Goal: Information Seeking & Learning: Learn about a topic

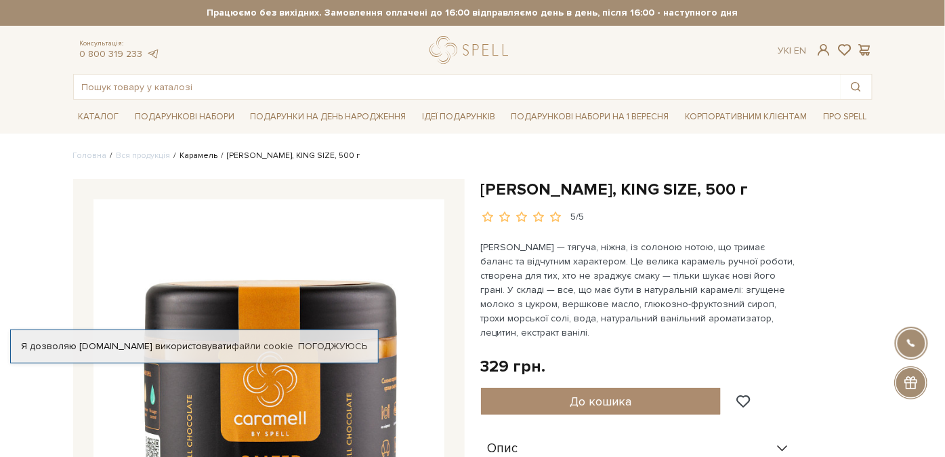
click at [188, 151] on link "Карамель" at bounding box center [199, 155] width 38 height 10
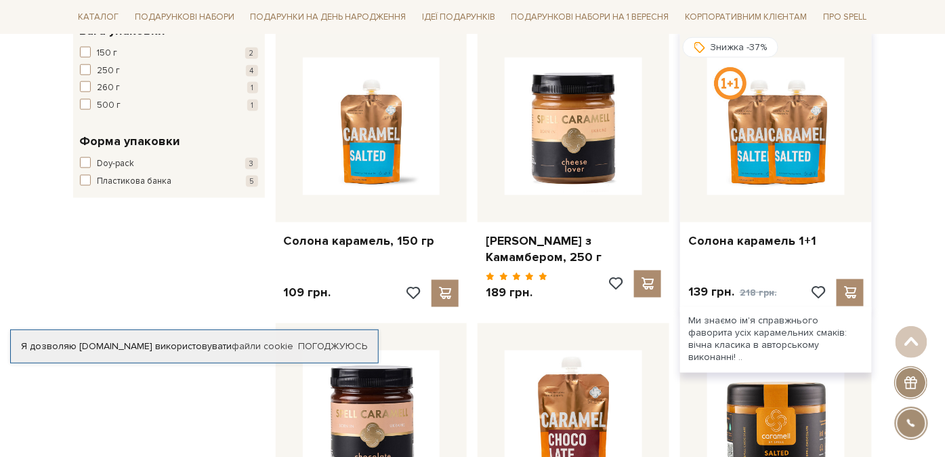
scroll to position [492, 0]
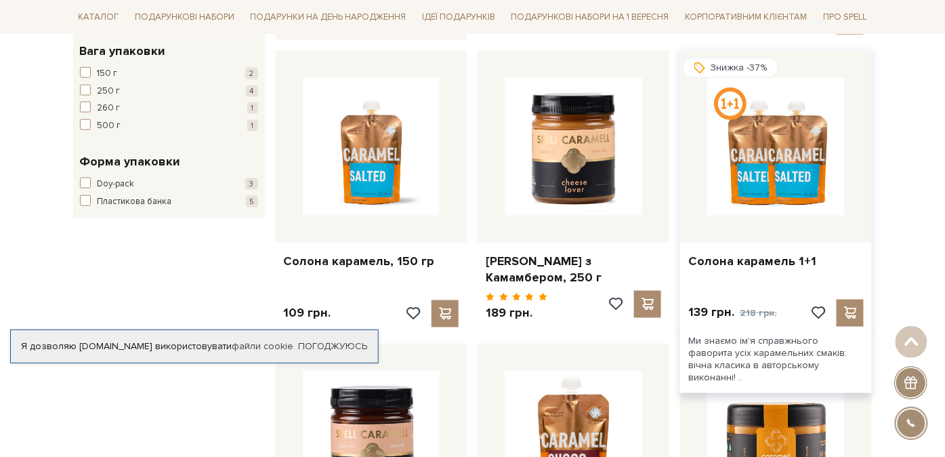
click at [807, 175] on img at bounding box center [776, 147] width 138 height 138
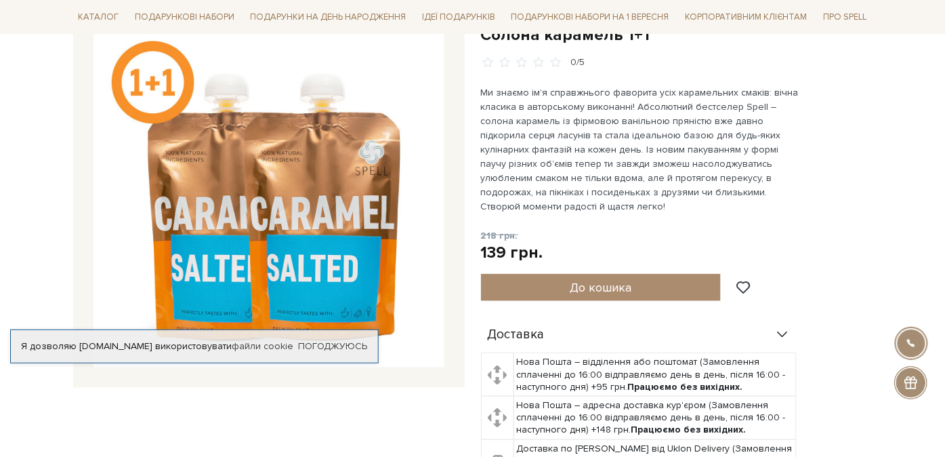
scroll to position [246, 0]
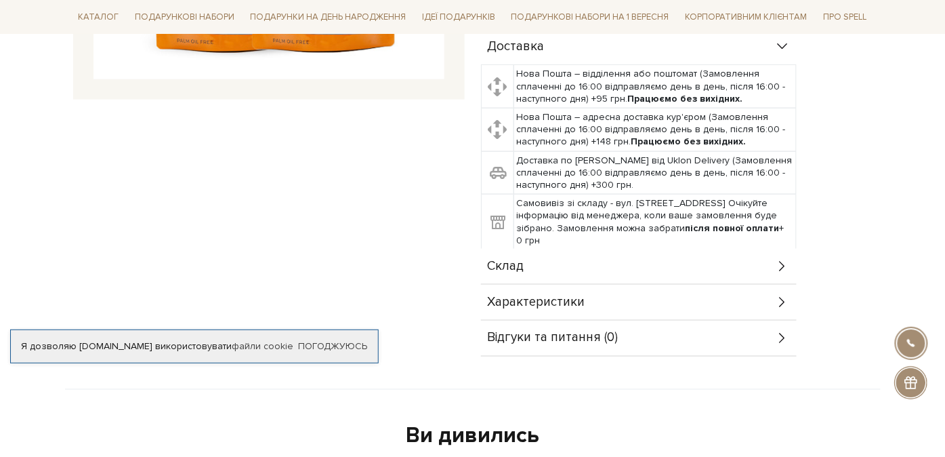
scroll to position [492, 0]
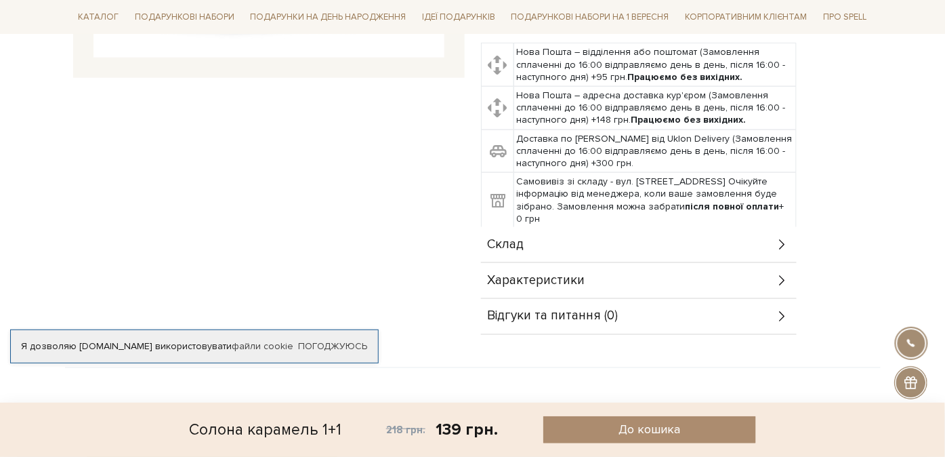
click at [753, 232] on div "Склад" at bounding box center [639, 244] width 316 height 35
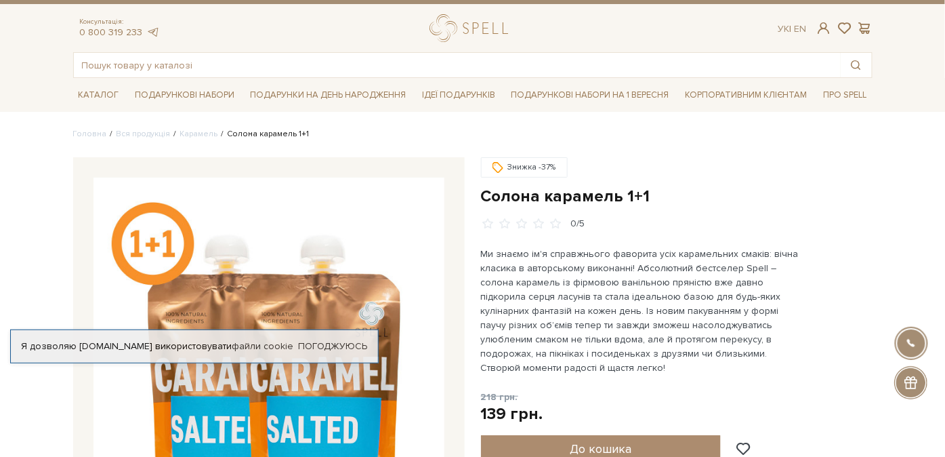
scroll to position [0, 0]
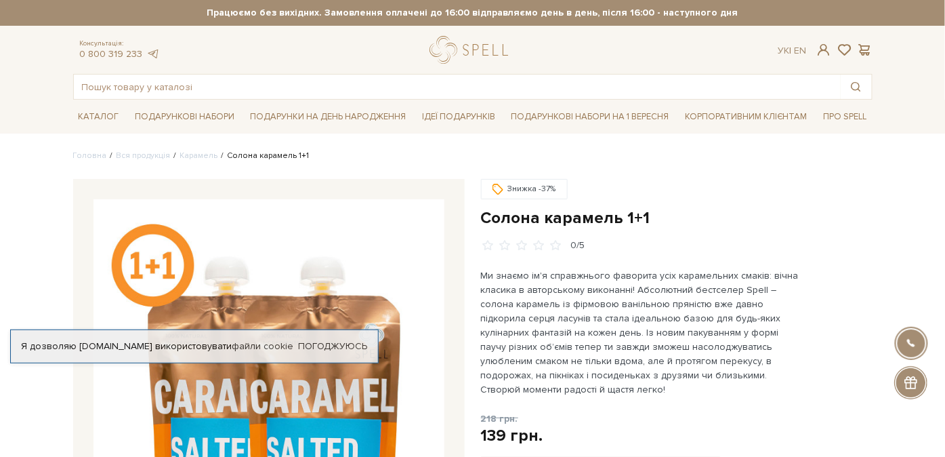
click at [151, 278] on img at bounding box center [268, 374] width 351 height 351
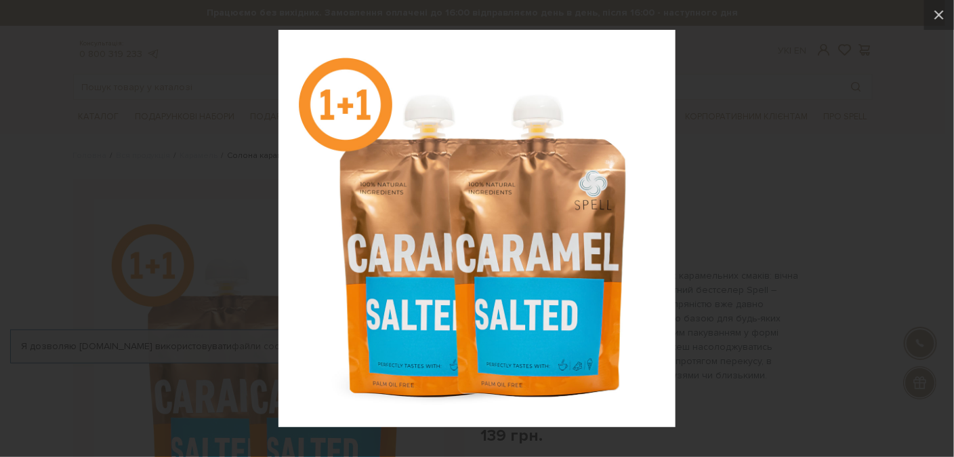
drag, startPoint x: 140, startPoint y: 159, endPoint x: 63, endPoint y: 56, distance: 128.7
click at [140, 158] on div at bounding box center [477, 228] width 954 height 457
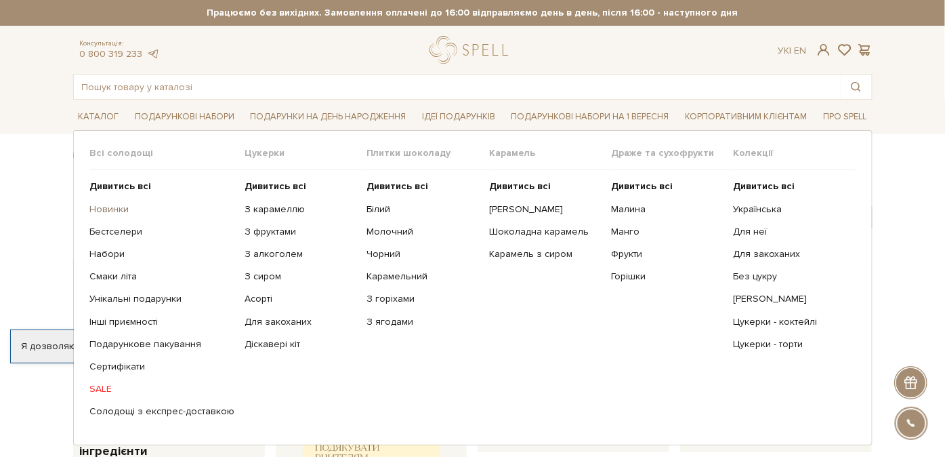
click at [110, 210] on link "Новинки" at bounding box center [162, 209] width 145 height 12
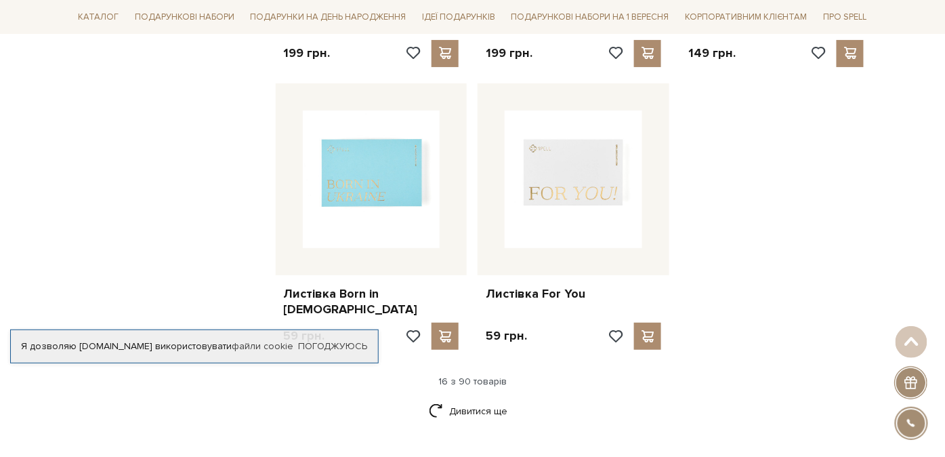
scroll to position [1724, 0]
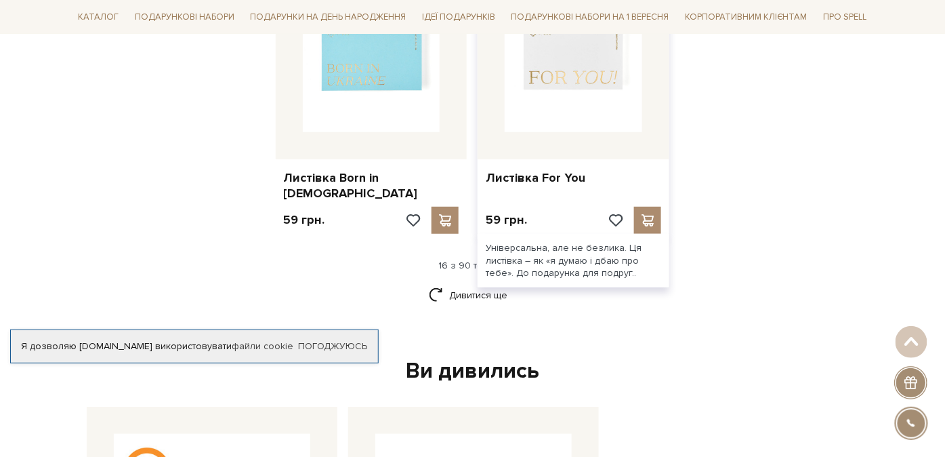
click at [584, 73] on img at bounding box center [574, 64] width 138 height 138
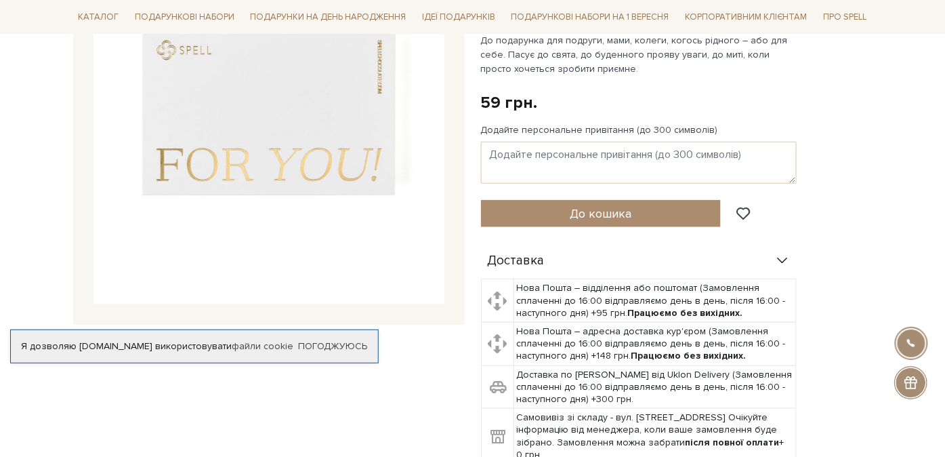
scroll to position [123, 0]
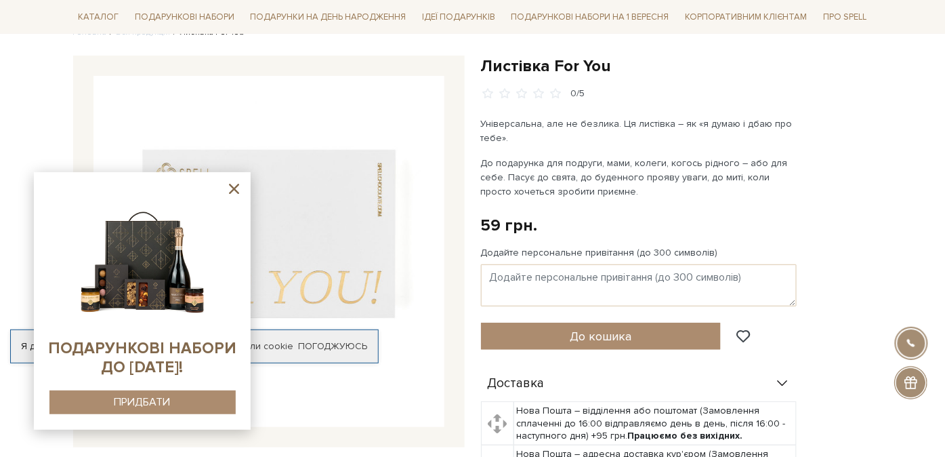
click at [231, 183] on icon at bounding box center [234, 188] width 17 height 17
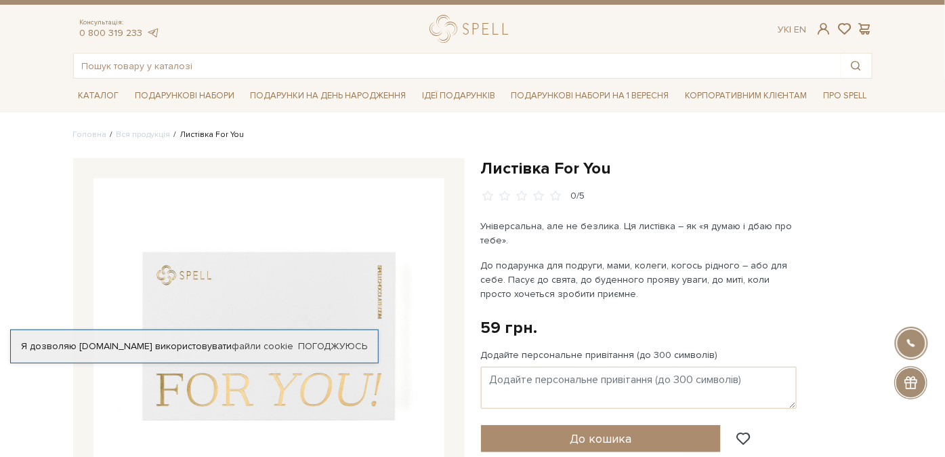
scroll to position [0, 0]
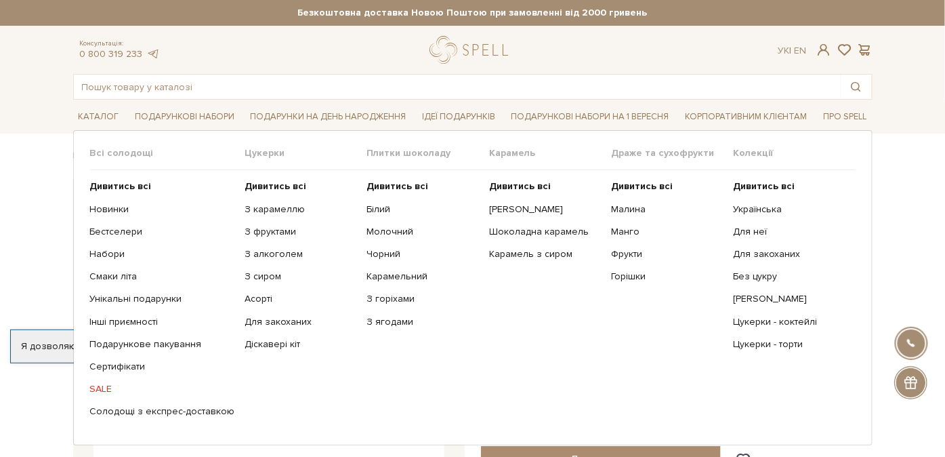
click at [104, 386] on link "SALE" at bounding box center [162, 389] width 145 height 12
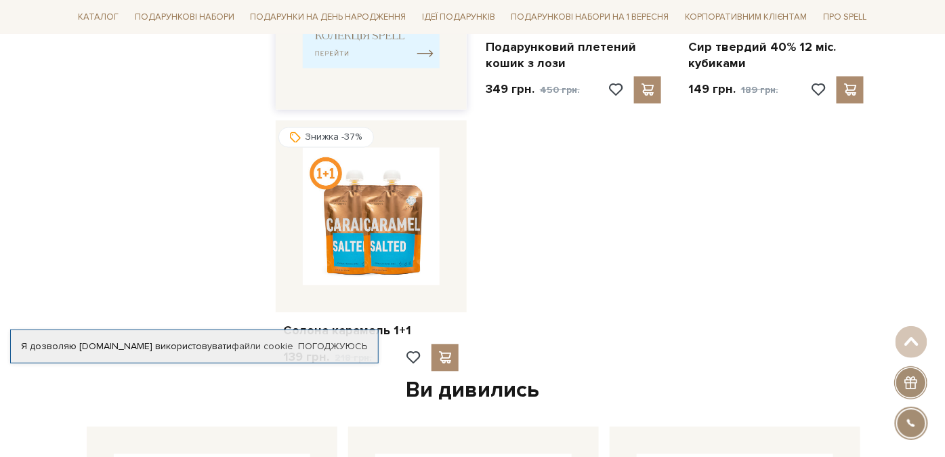
scroll to position [739, 0]
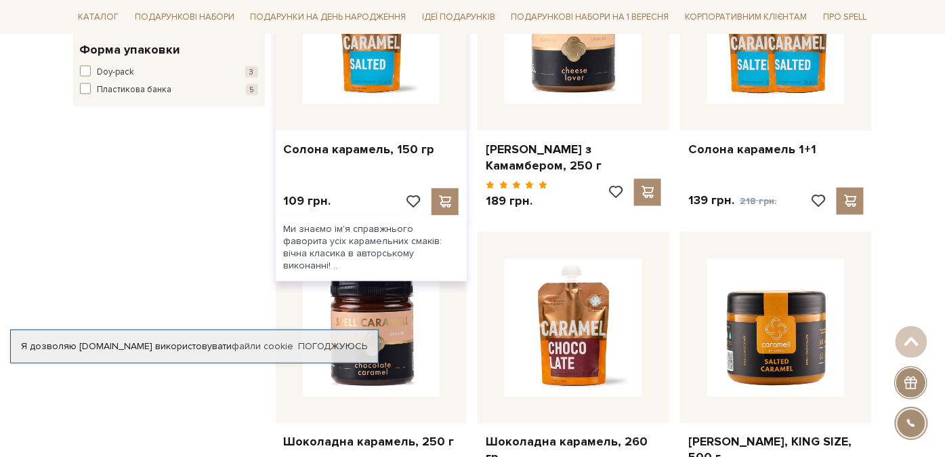
scroll to position [616, 0]
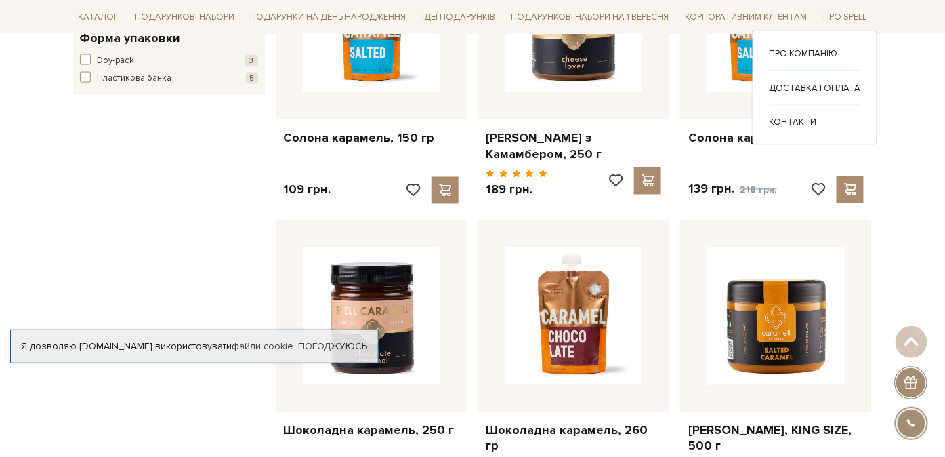
click at [764, 80] on div "Про компанію Доставка і оплата" at bounding box center [814, 87] width 125 height 114
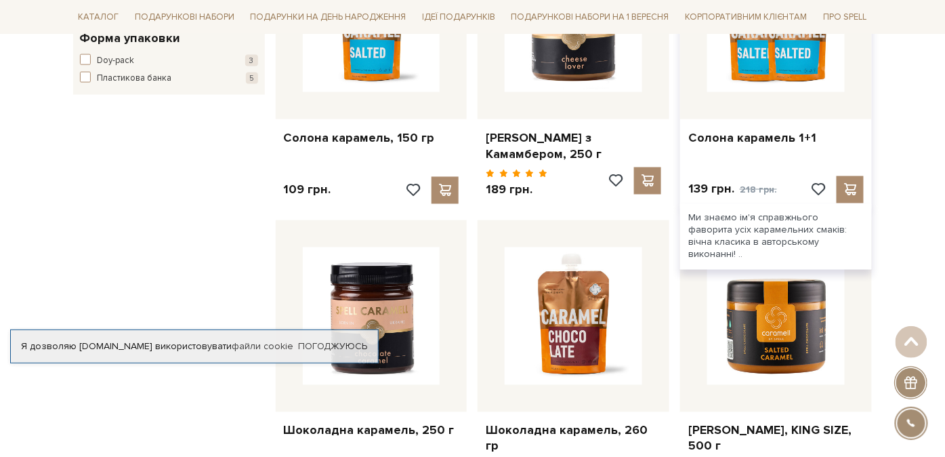
click at [726, 79] on img at bounding box center [776, 24] width 138 height 138
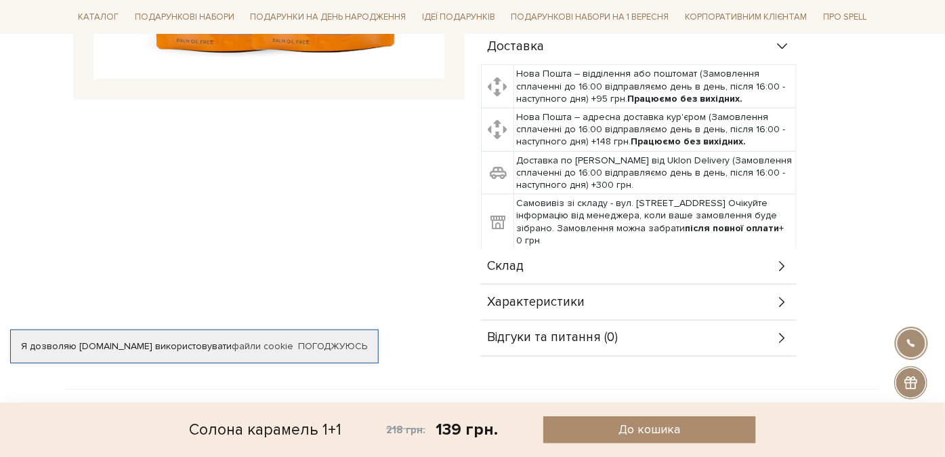
scroll to position [492, 0]
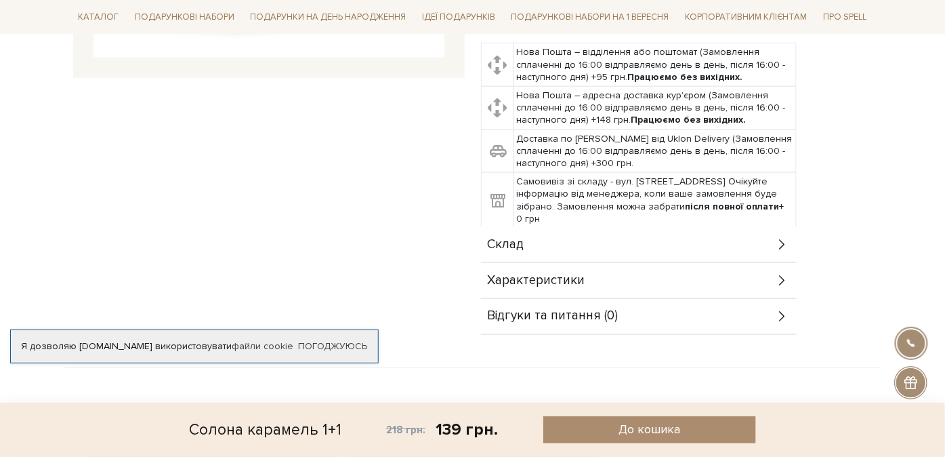
click at [570, 227] on div "Склад" at bounding box center [639, 244] width 316 height 35
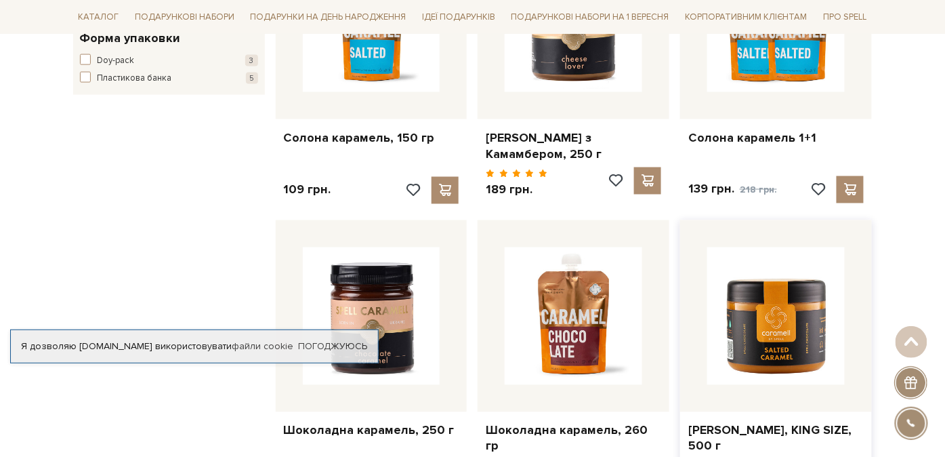
click at [826, 293] on img at bounding box center [776, 316] width 138 height 138
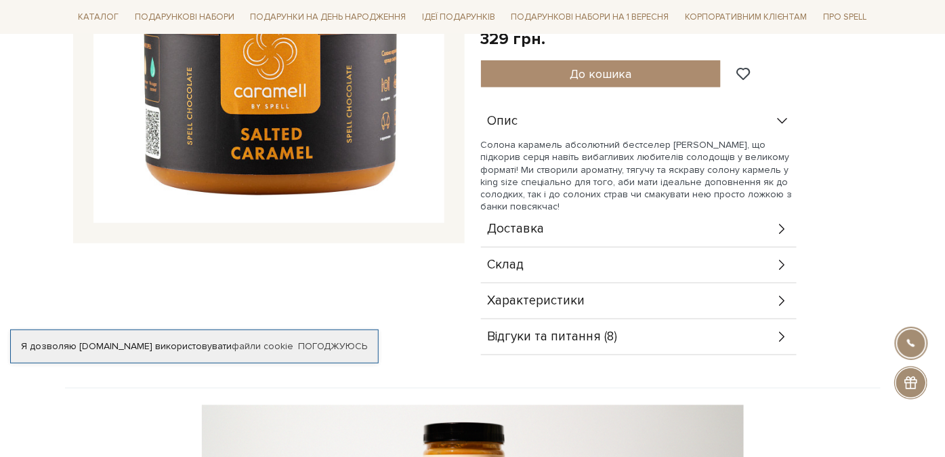
scroll to position [369, 0]
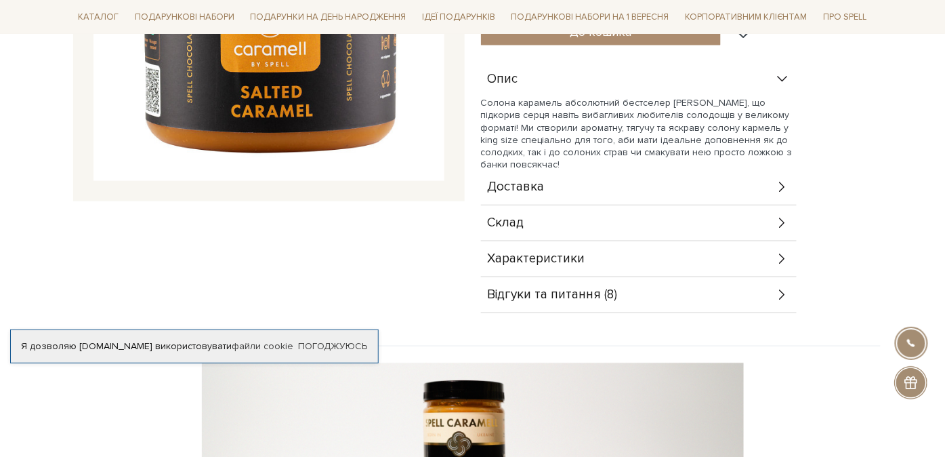
click at [572, 223] on div "Склад" at bounding box center [639, 222] width 316 height 35
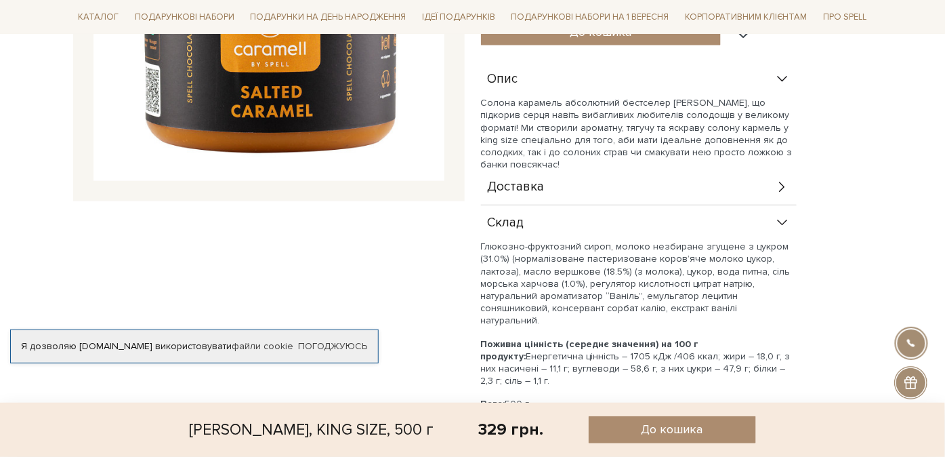
scroll to position [492, 0]
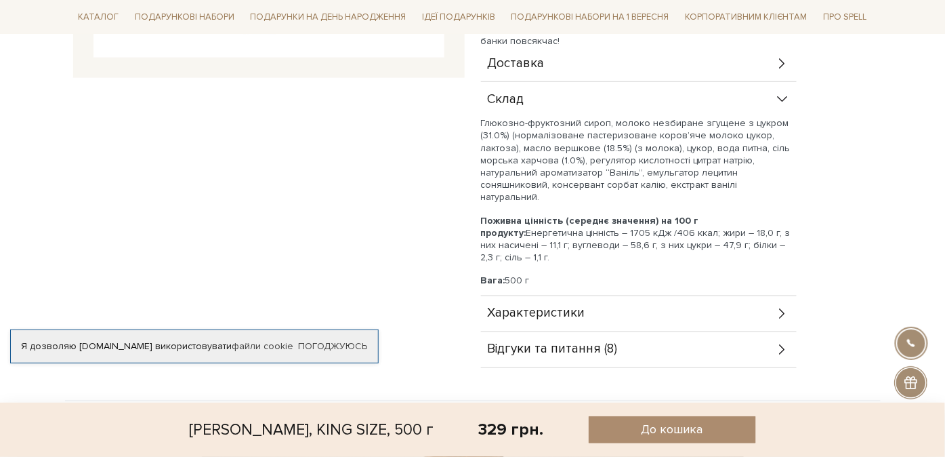
click at [586, 353] on span "Відгуки та питання (8)" at bounding box center [553, 349] width 130 height 12
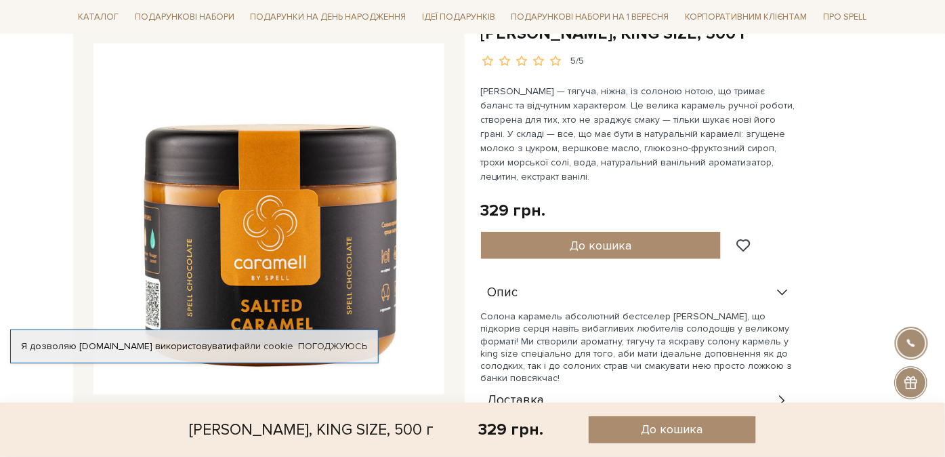
scroll to position [0, 0]
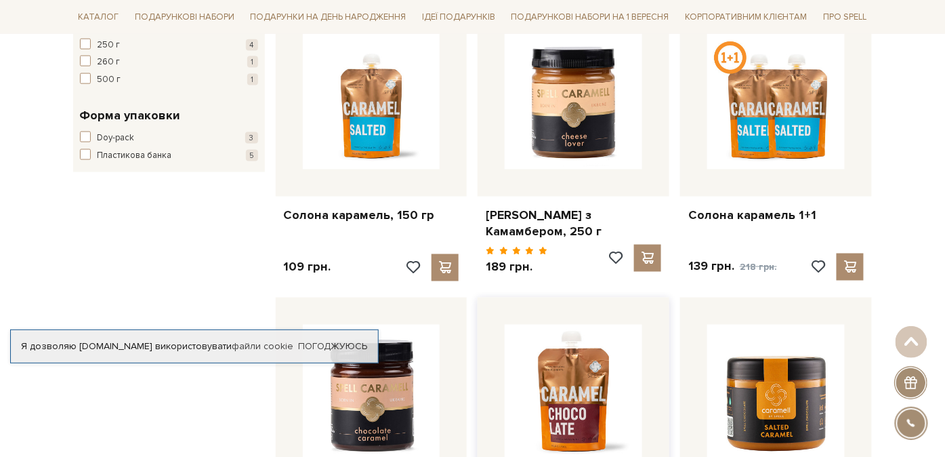
scroll to position [492, 0]
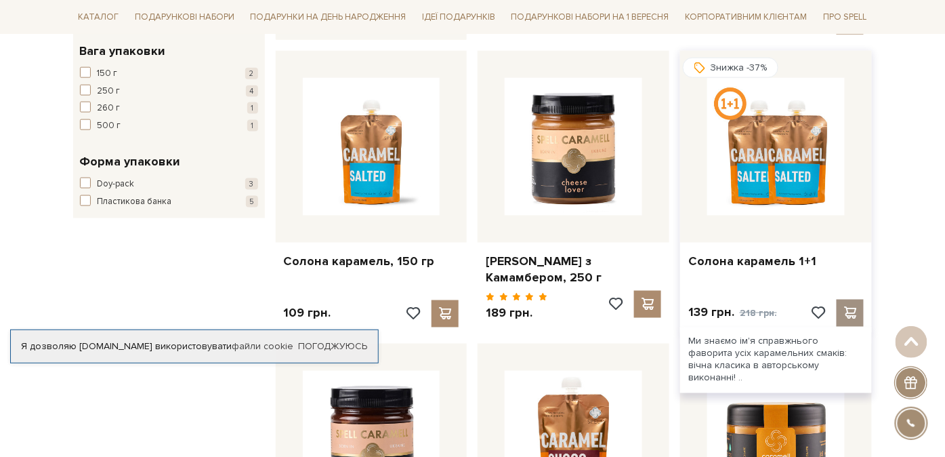
click at [856, 307] on span at bounding box center [850, 313] width 17 height 12
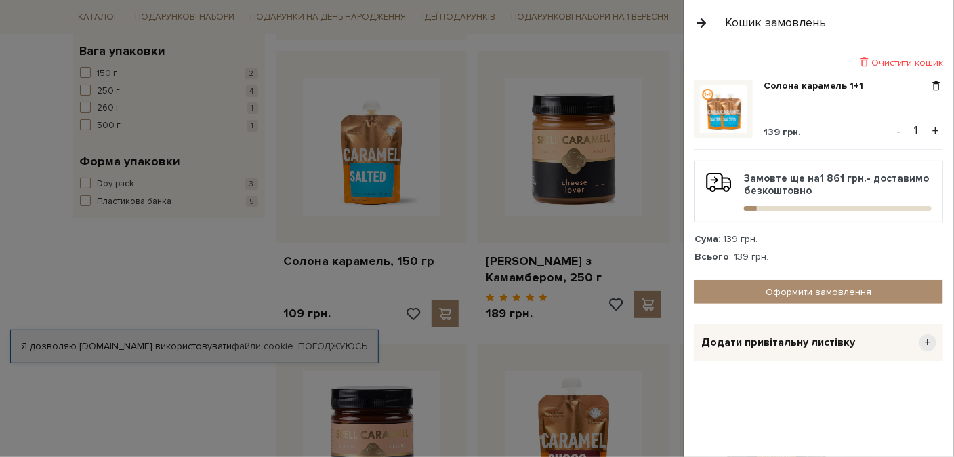
click at [940, 130] on button "+" at bounding box center [935, 131] width 16 height 20
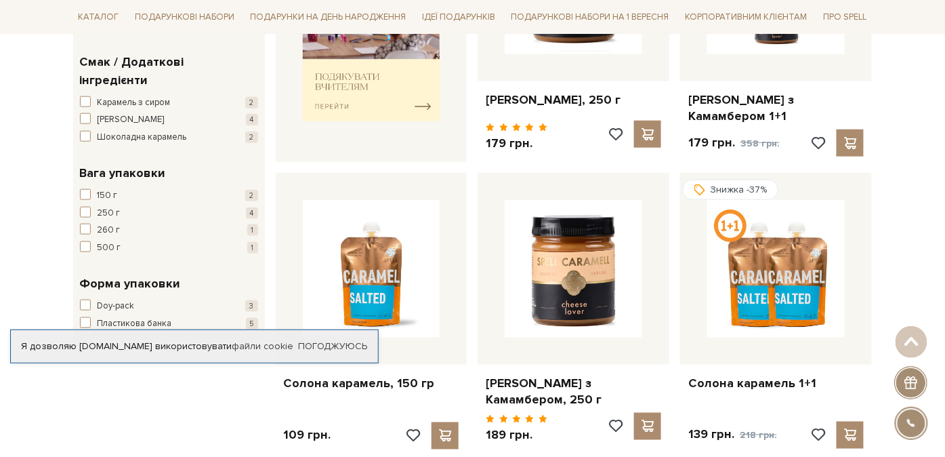
scroll to position [369, 0]
